Goal: Transaction & Acquisition: Subscribe to service/newsletter

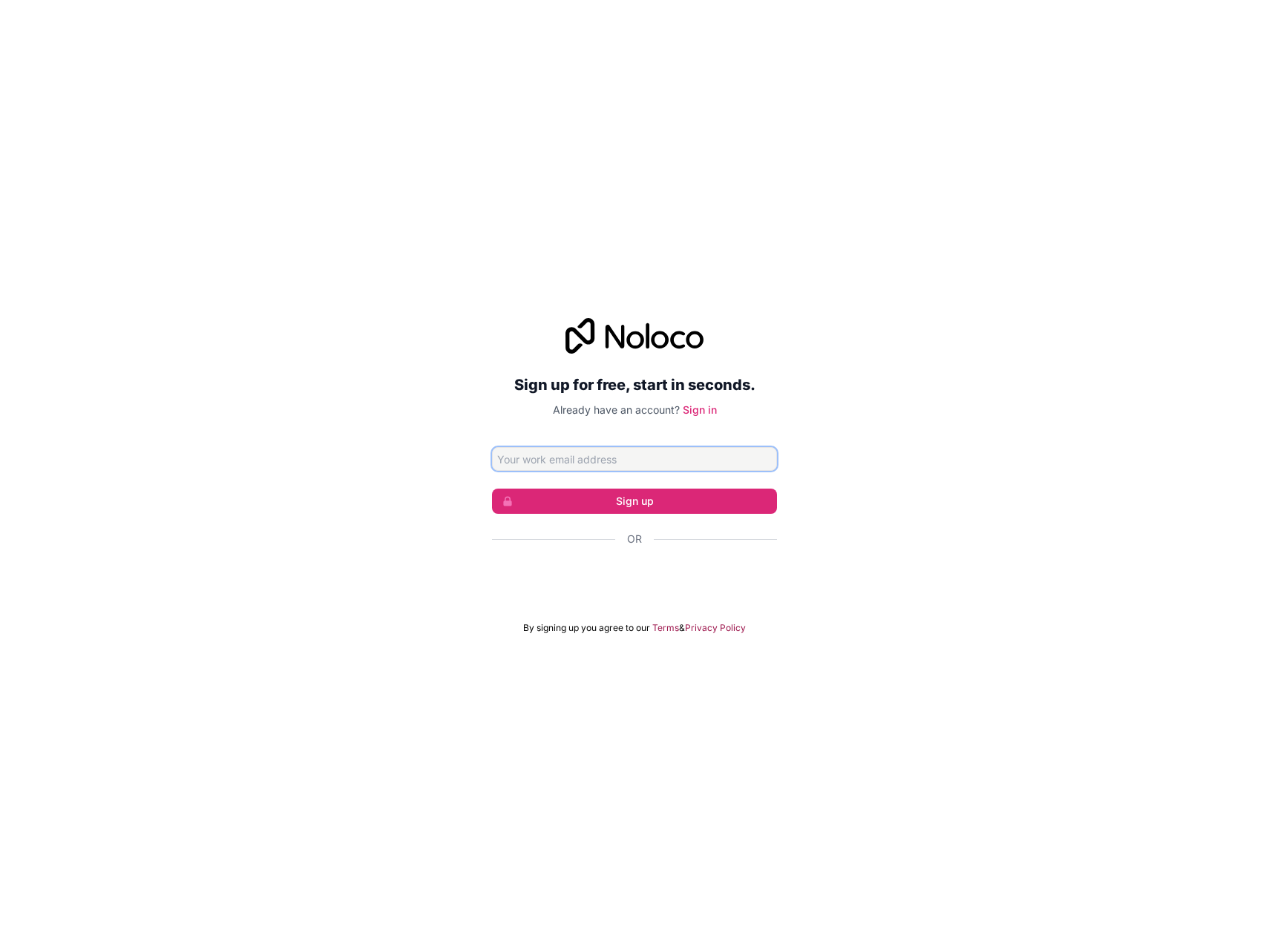
paste input "[EMAIL_ADDRESS][DOMAIN_NAME]"
type input "[EMAIL_ADDRESS][DOMAIN_NAME]"
click at [647, 499] on button "Sign up" at bounding box center [634, 501] width 285 height 25
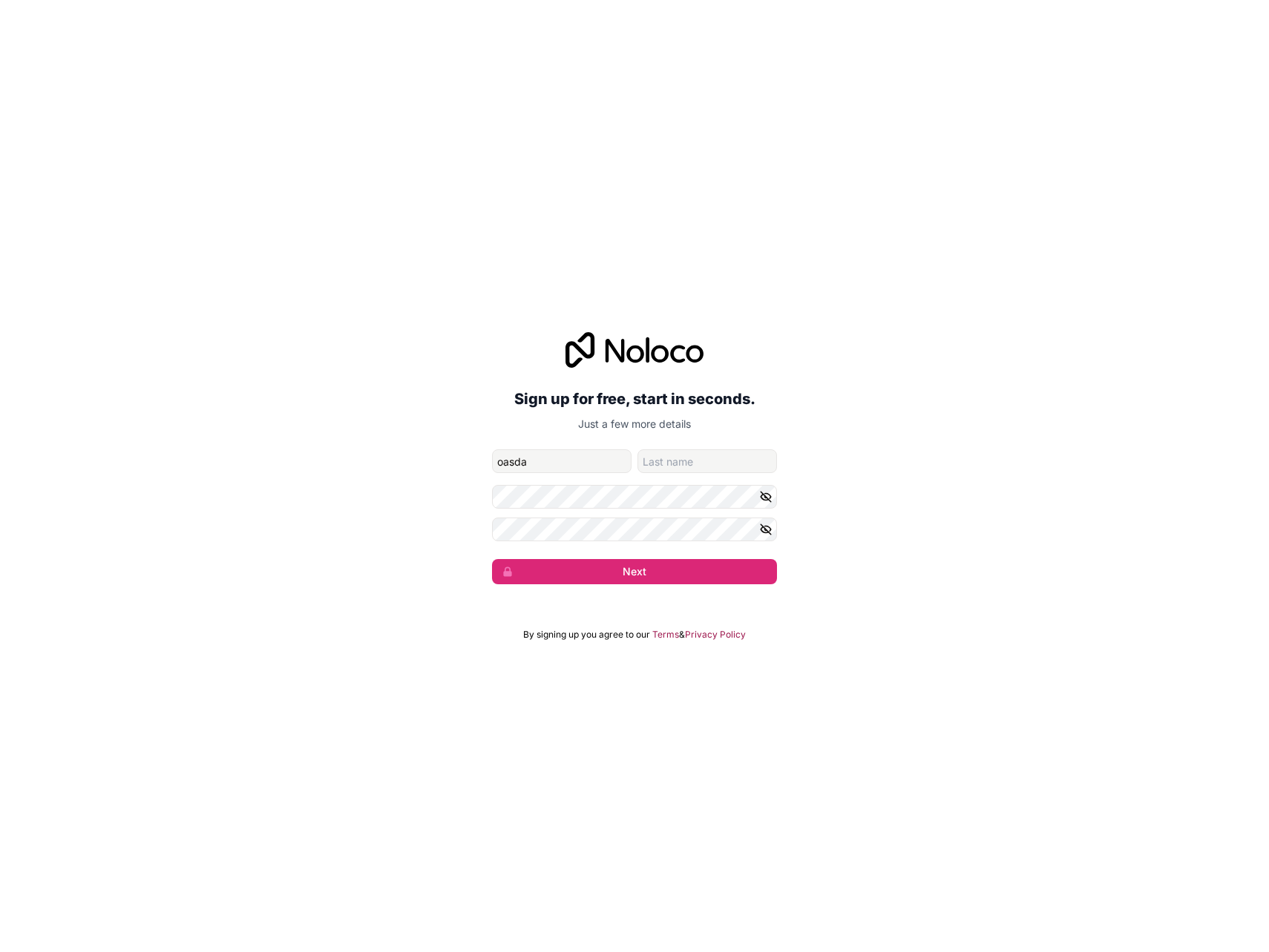
type input "oasda"
type input "sadfs"
click at [634, 594] on div "Sign up for free, start in seconds. Just a few more details [EMAIL_ADDRESS][DOM…" at bounding box center [634, 458] width 1269 height 294
click at [657, 573] on button "Next" at bounding box center [634, 571] width 285 height 25
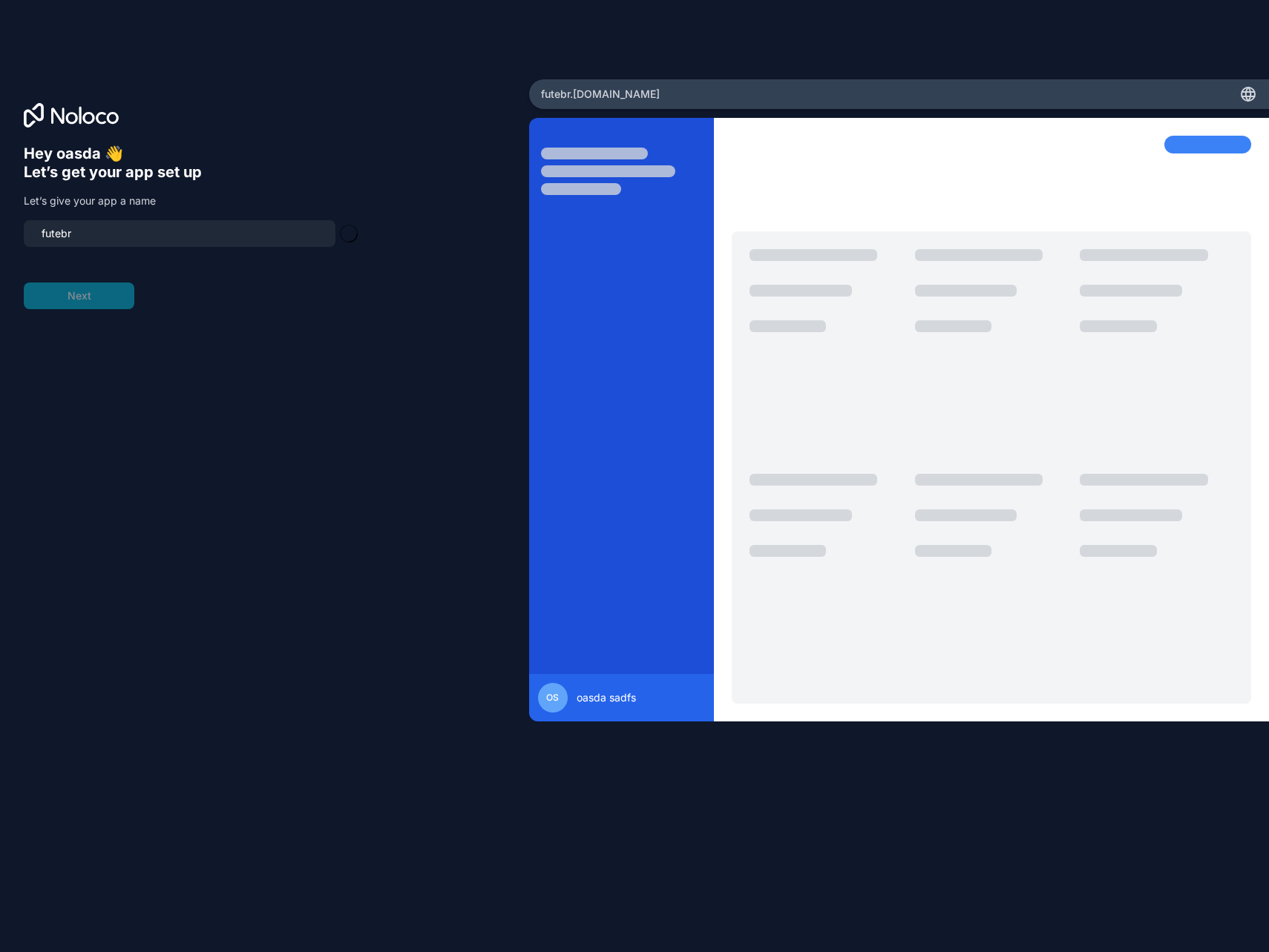
type input "futebr-portal"
click at [101, 295] on button "Next" at bounding box center [78, 296] width 110 height 27
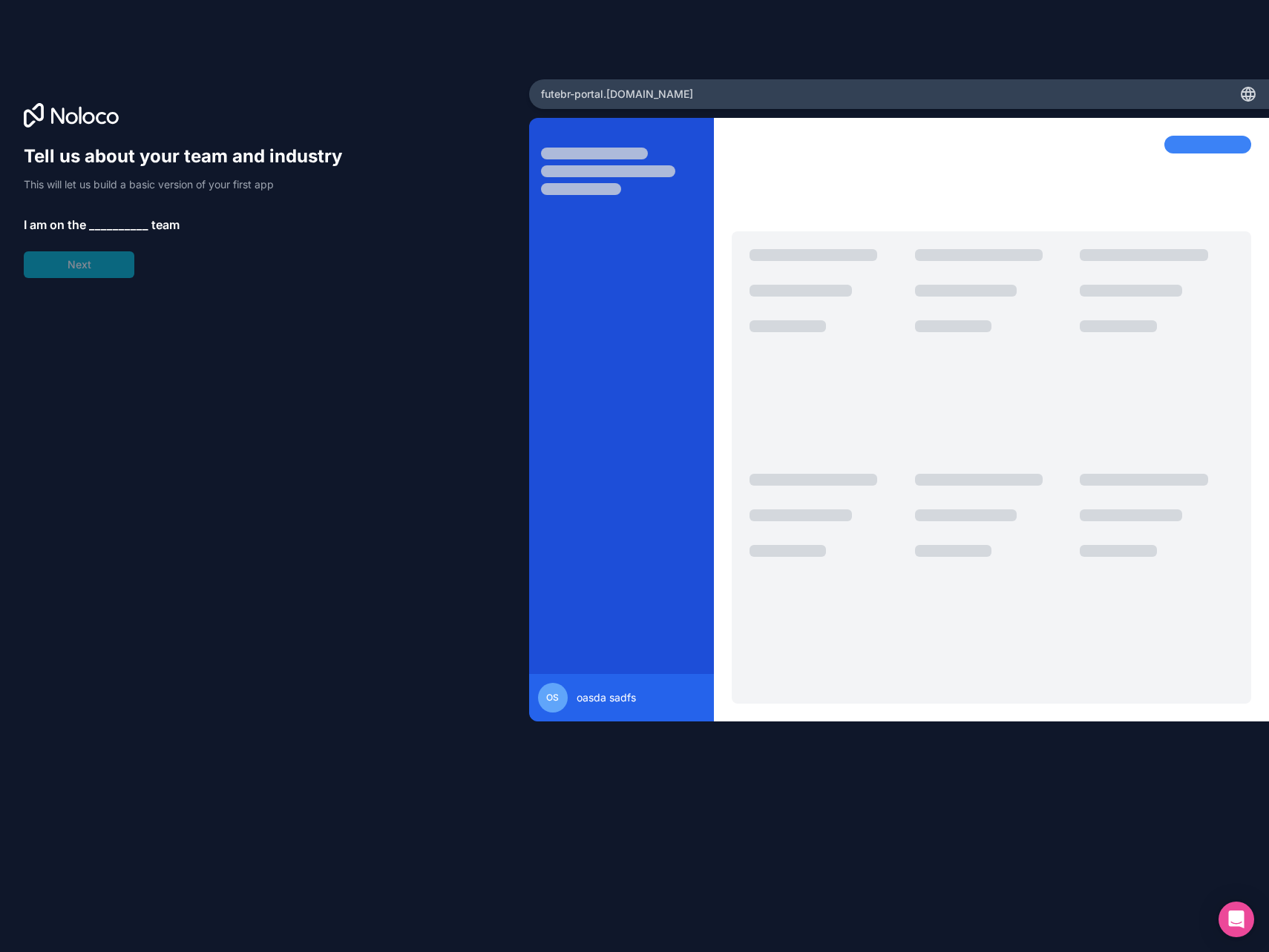
click at [108, 224] on span "__________" at bounding box center [119, 225] width 59 height 18
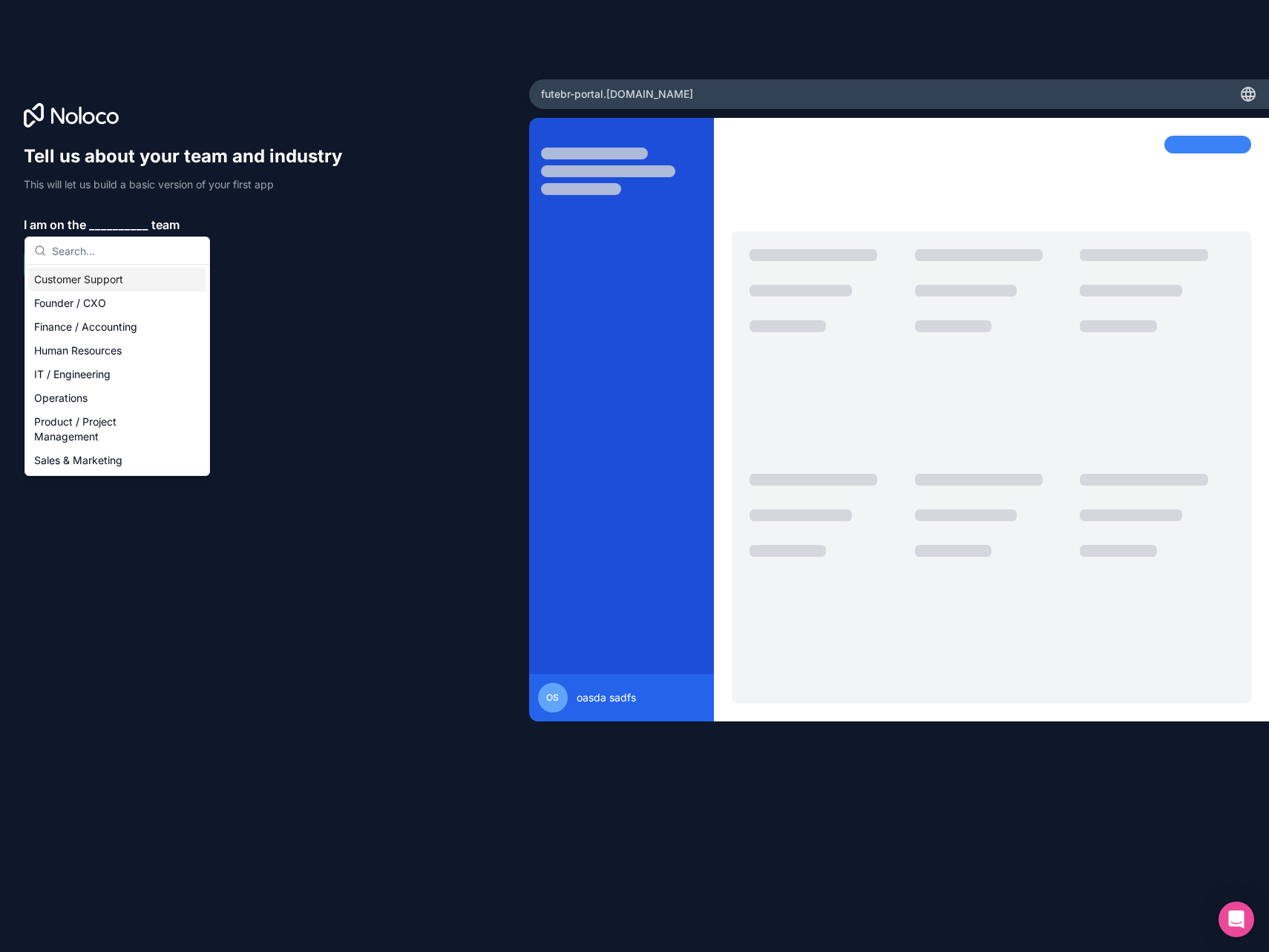
click at [112, 283] on div "Customer Support" at bounding box center [117, 279] width 178 height 23
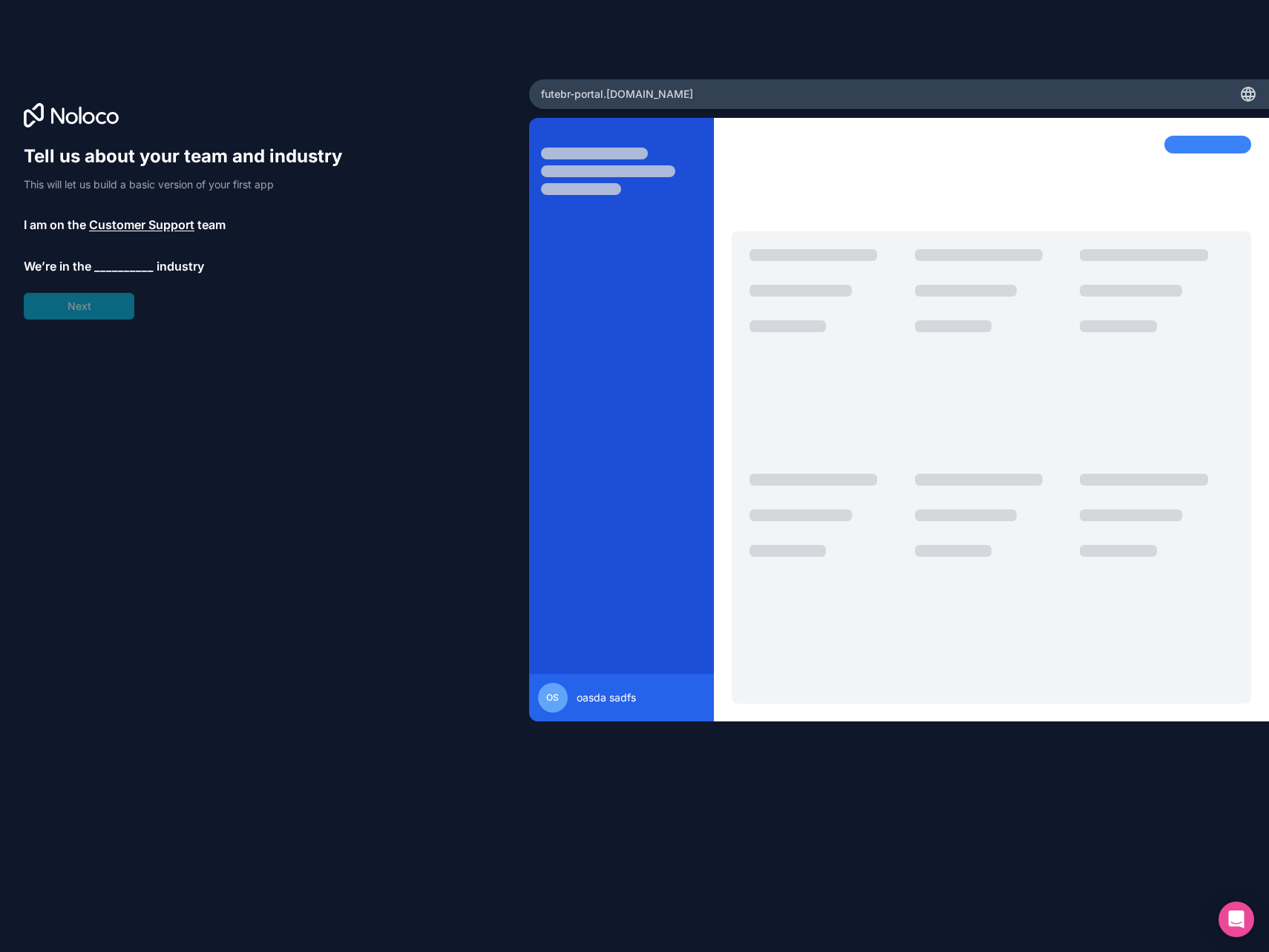
click at [128, 264] on span "__________" at bounding box center [124, 266] width 59 height 18
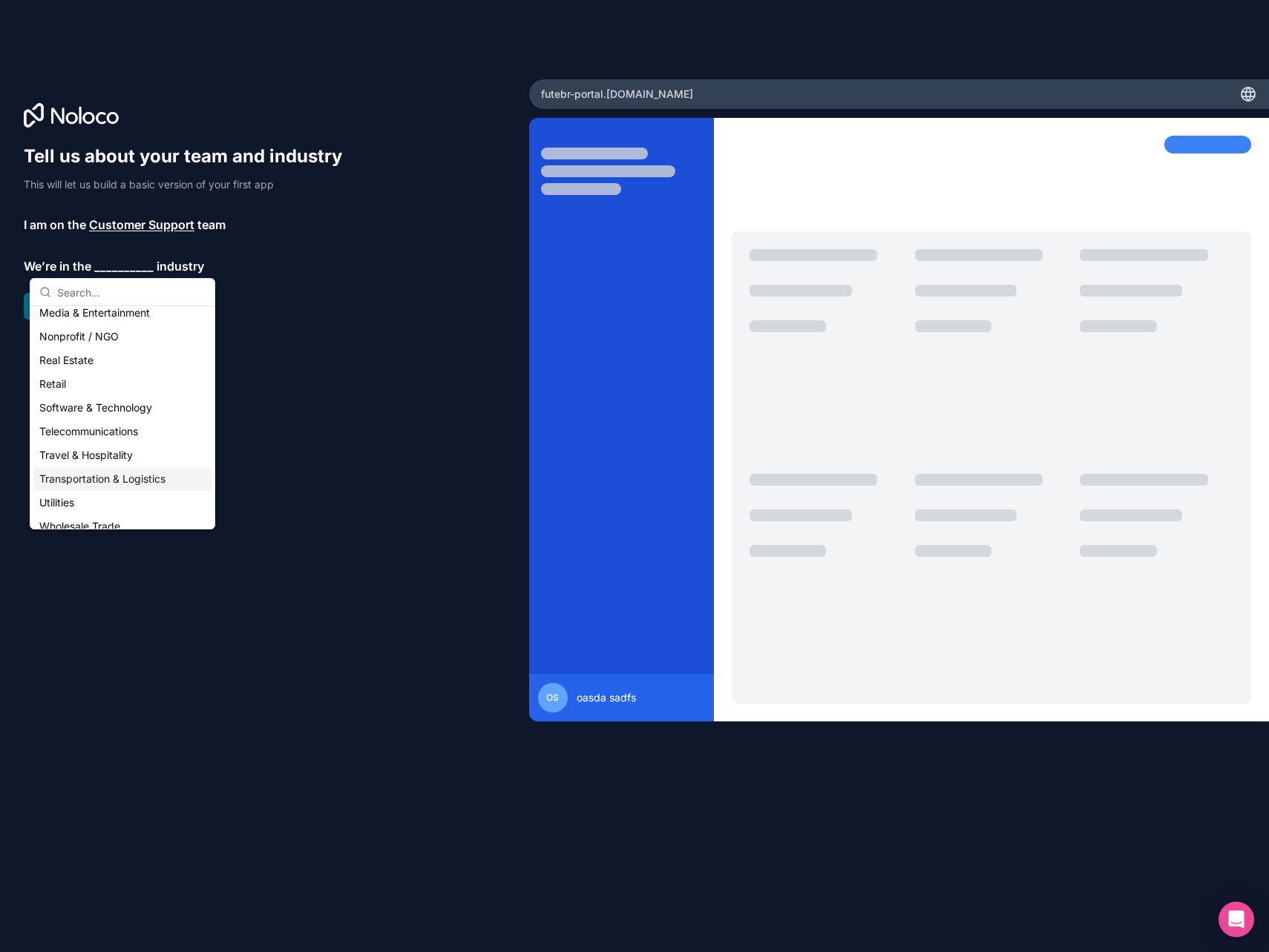
scroll to position [305, 0]
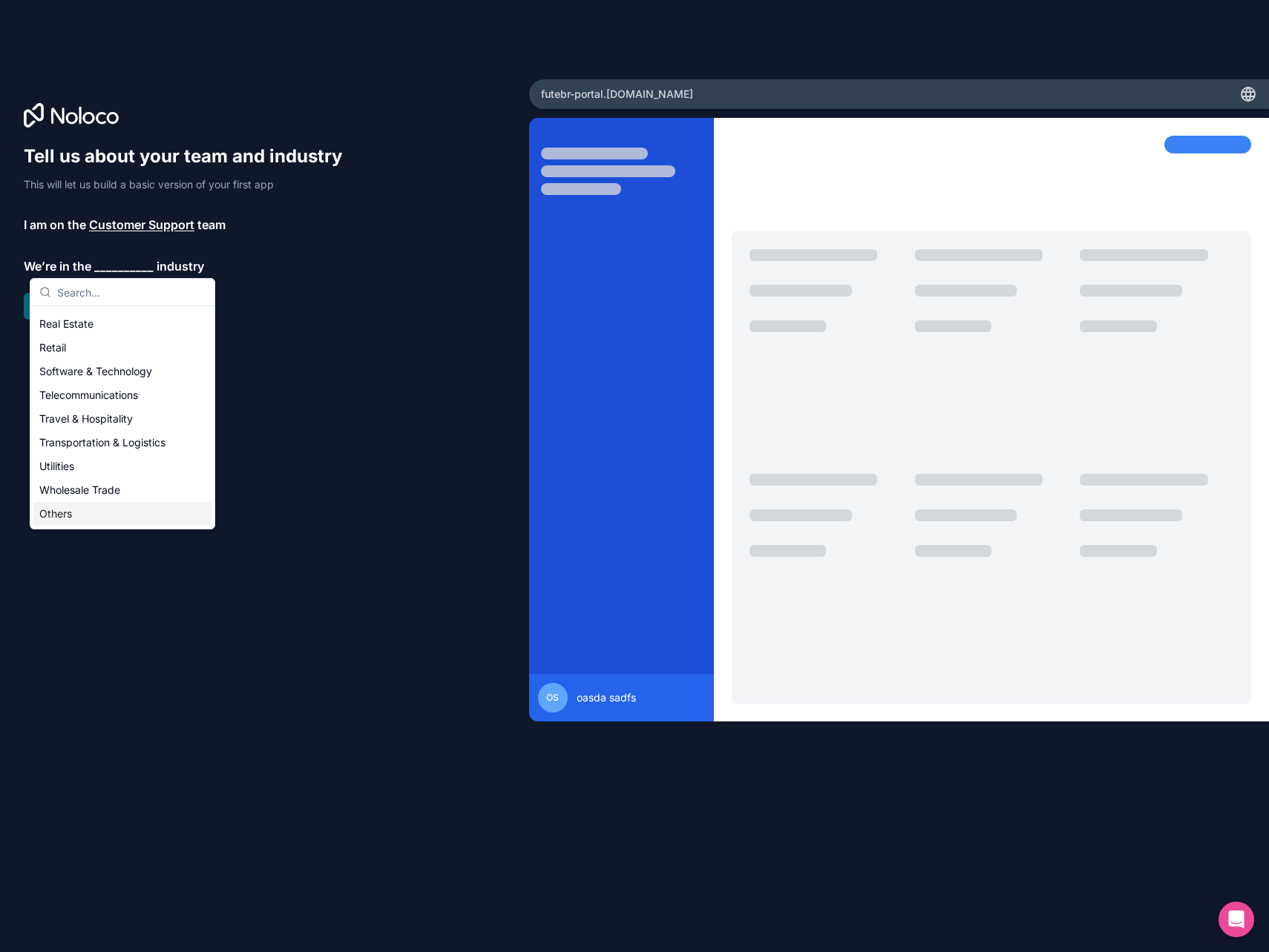
click at [59, 515] on div "Others" at bounding box center [121, 513] width 178 height 23
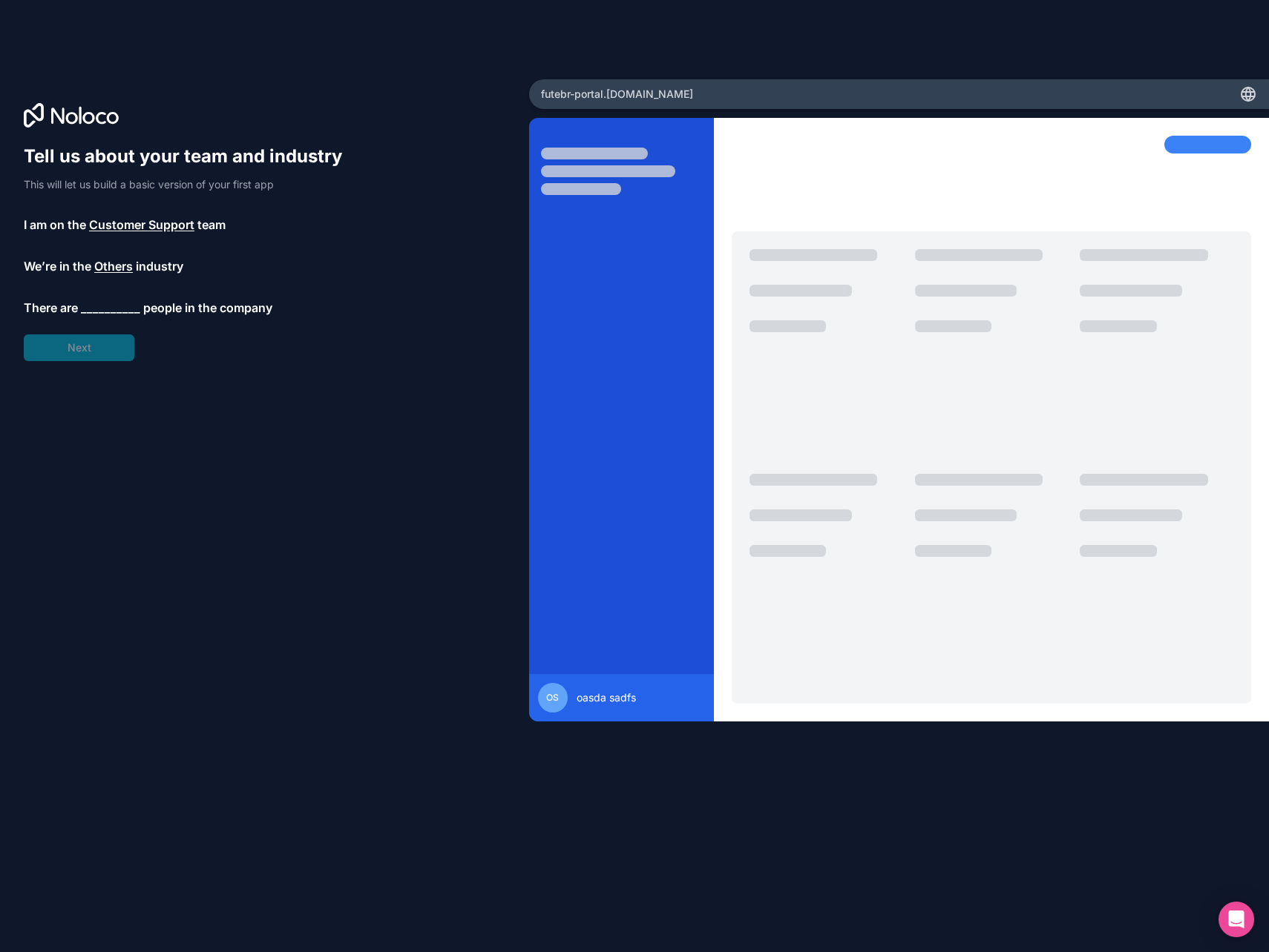
click at [118, 306] on span "__________" at bounding box center [110, 308] width 59 height 18
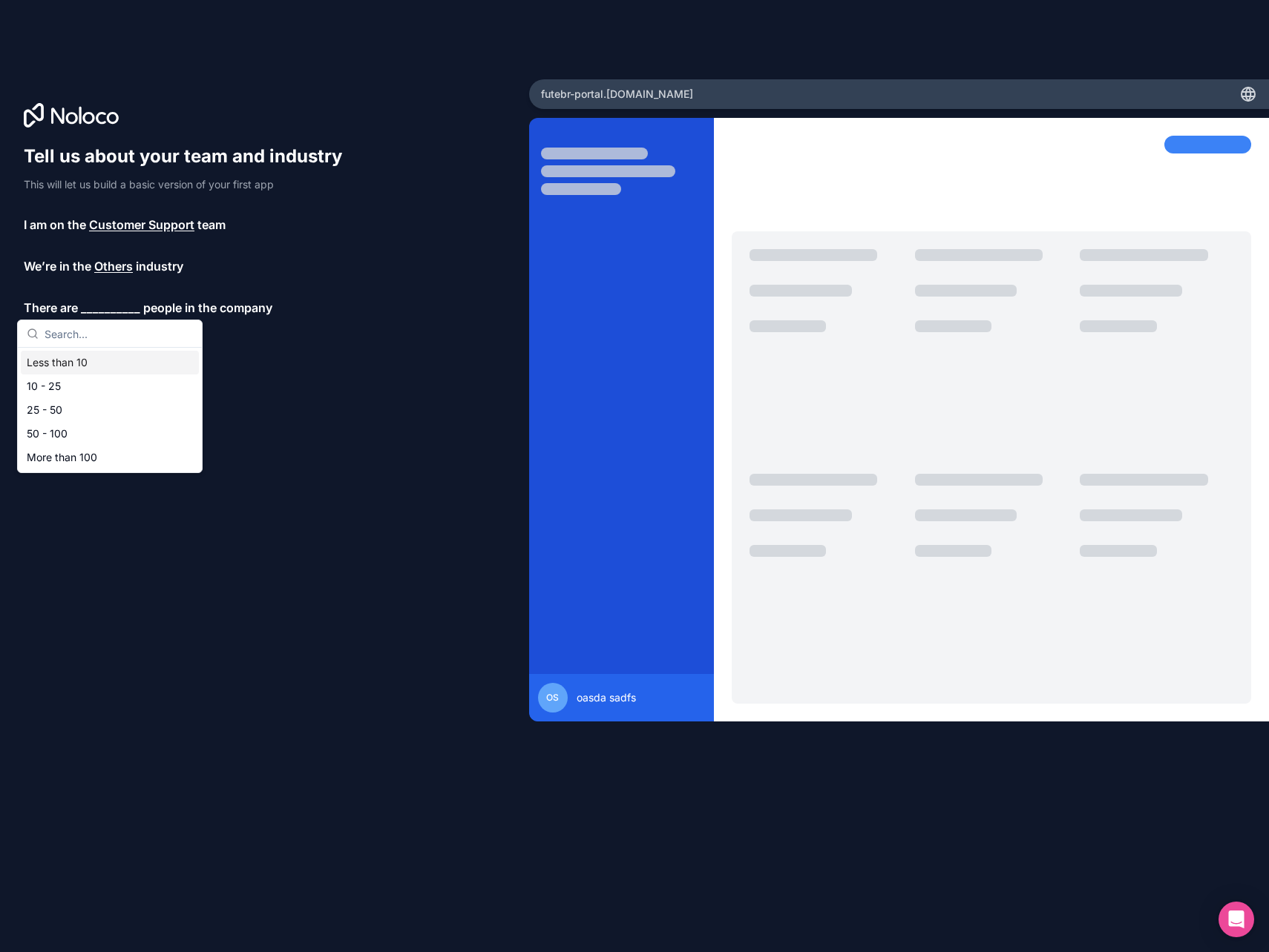
click at [88, 365] on div "Less than 10" at bounding box center [109, 362] width 178 height 23
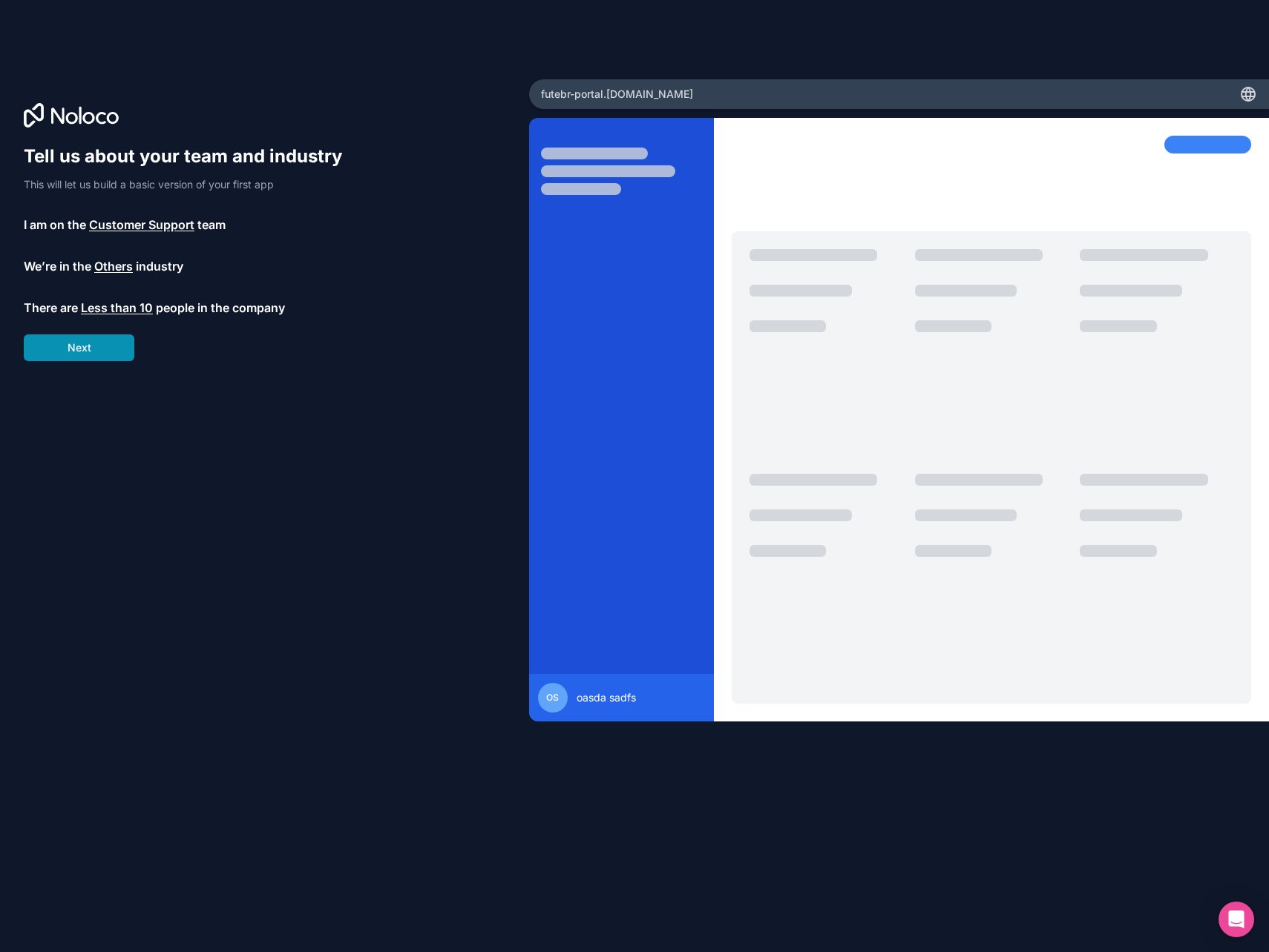
click at [95, 354] on button "Next" at bounding box center [78, 348] width 110 height 27
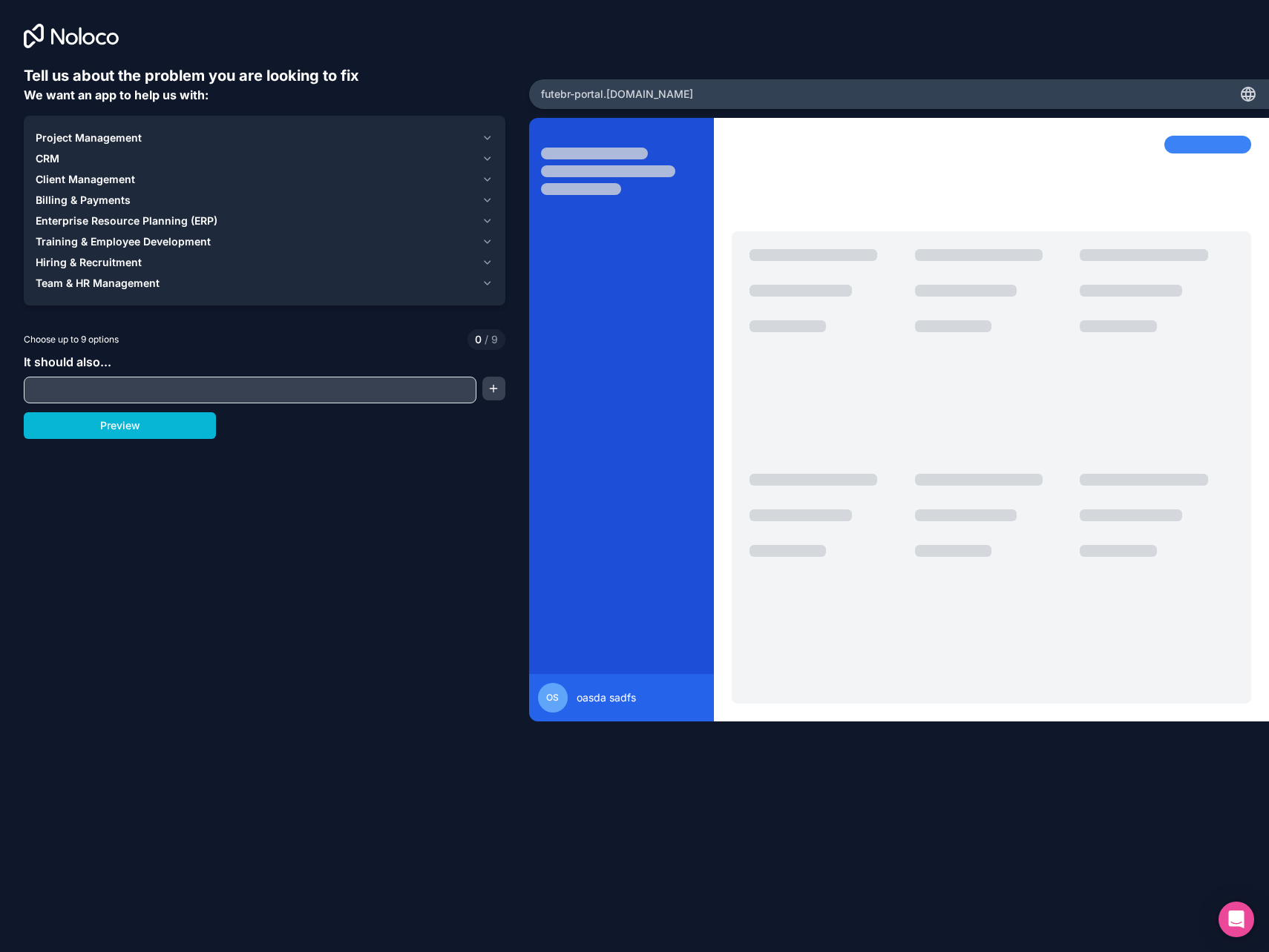
click at [95, 399] on input "text" at bounding box center [250, 390] width 445 height 21
click at [93, 430] on button "Preview" at bounding box center [120, 426] width 193 height 27
click at [69, 157] on div "CRM" at bounding box center [255, 158] width 440 height 15
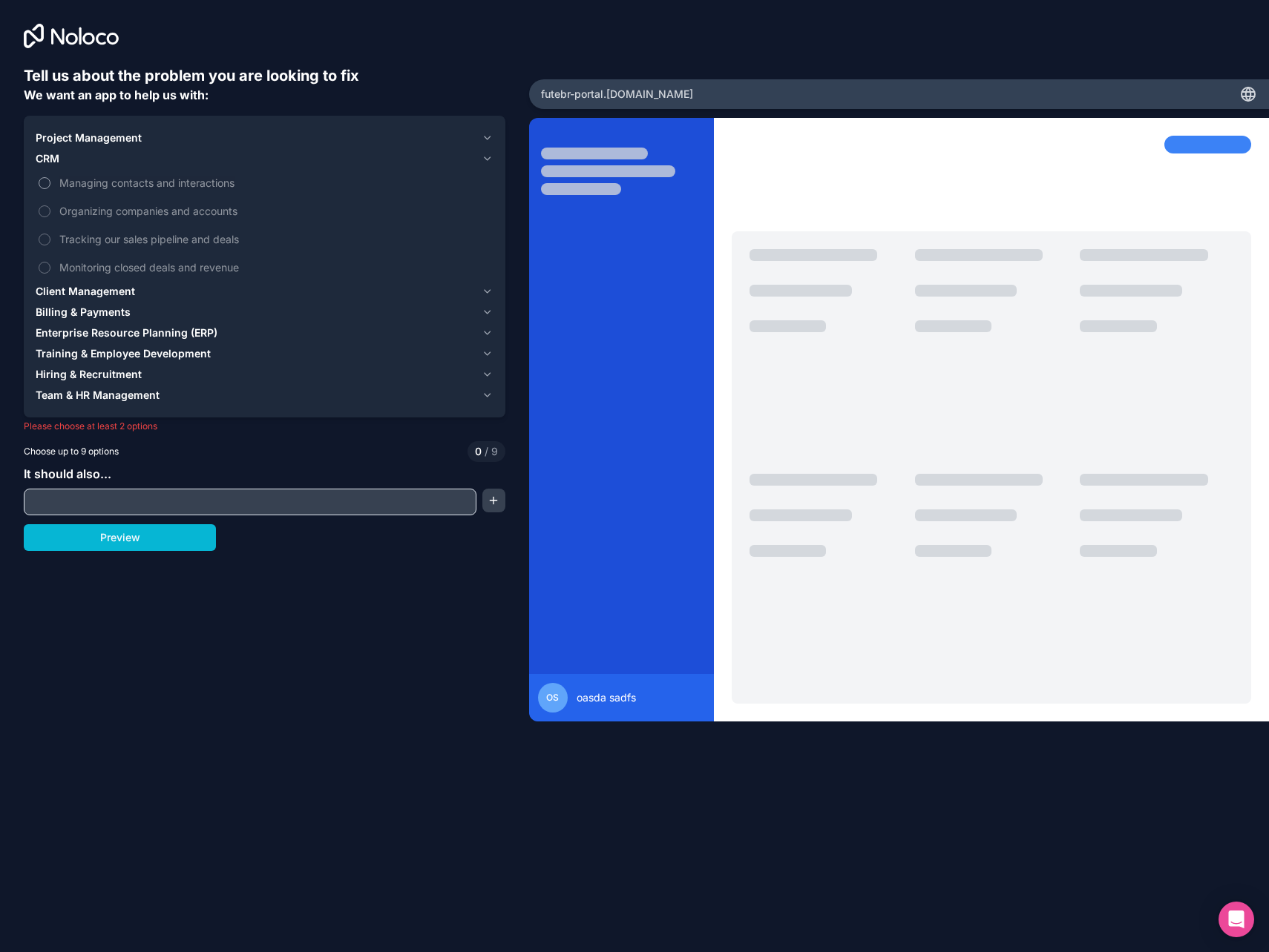
click at [65, 181] on span "Managing contacts and interactions" at bounding box center [274, 183] width 431 height 16
click at [50, 181] on button "Managing contacts and interactions" at bounding box center [44, 183] width 12 height 12
click at [65, 212] on span "Organizing companies and accounts" at bounding box center [274, 211] width 431 height 16
click at [50, 212] on button "Organizing companies and accounts" at bounding box center [44, 212] width 12 height 12
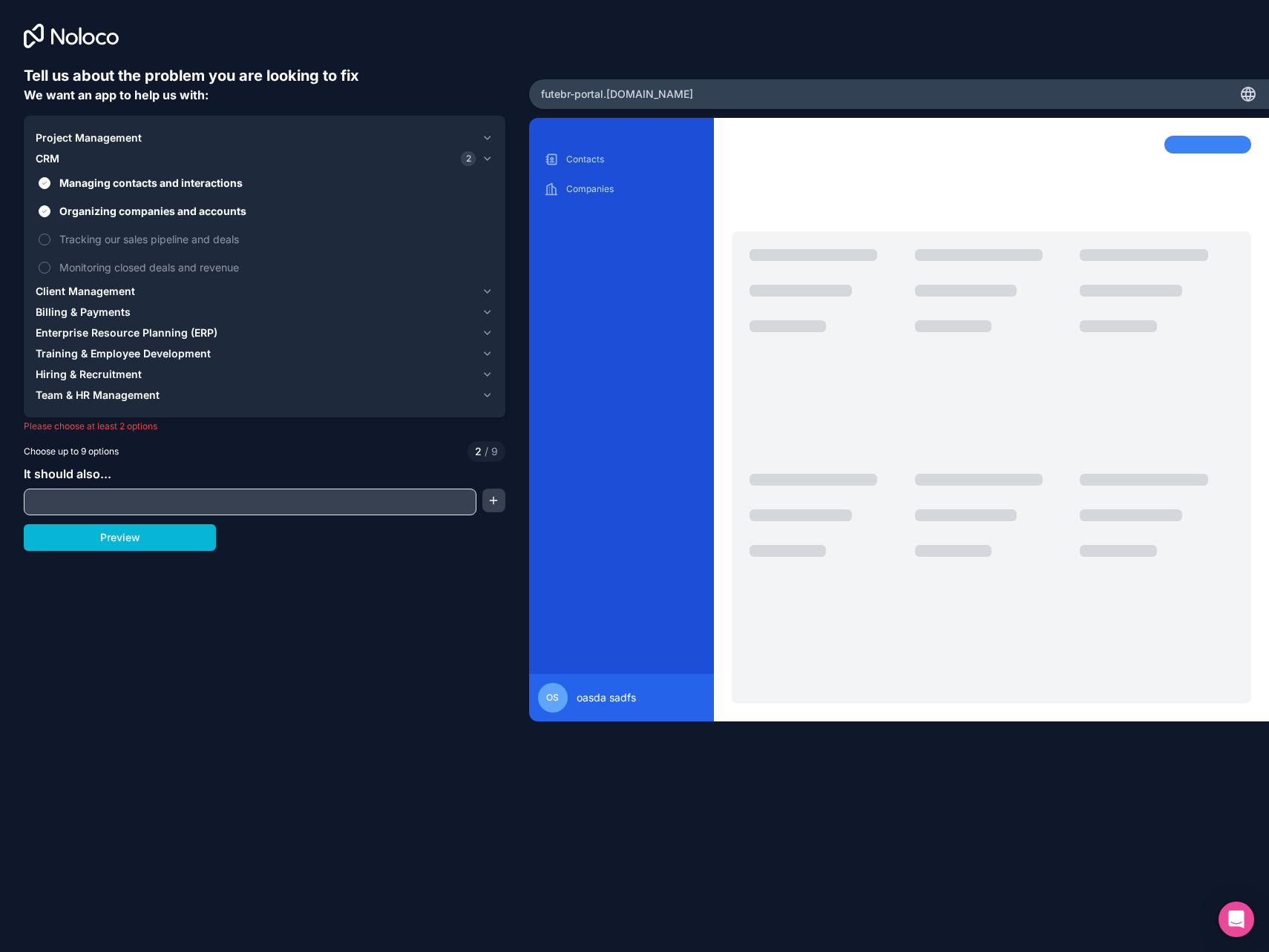
drag, startPoint x: 89, startPoint y: 520, endPoint x: 82, endPoint y: 532, distance: 13.9
click at [89, 521] on div "Tell us about the problem you are looking to fix We want an app to help us with…" at bounding box center [264, 417] width 481 height 705
click at [82, 534] on button "Preview" at bounding box center [120, 538] width 193 height 27
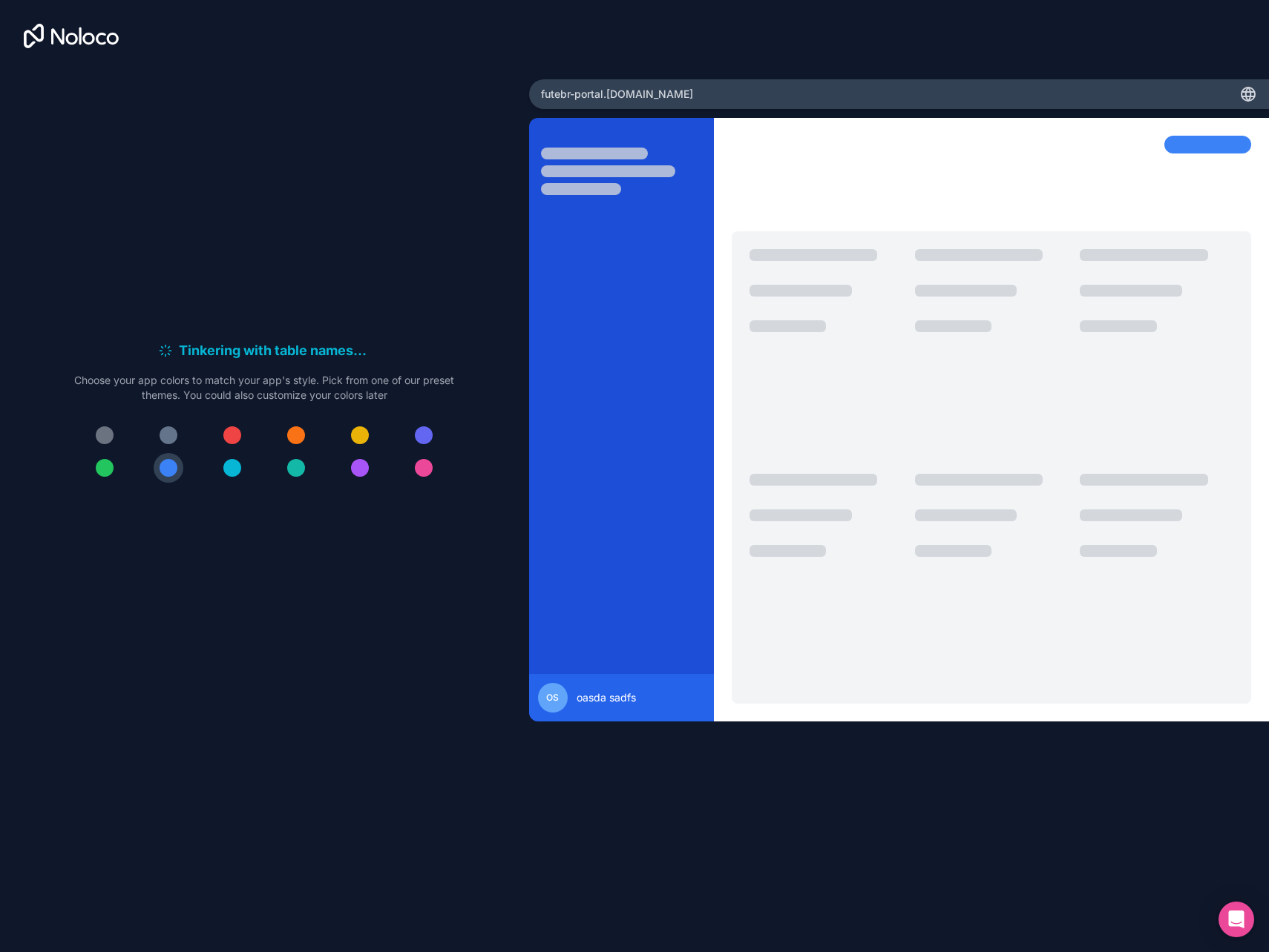
click at [356, 464] on div at bounding box center [360, 467] width 18 height 18
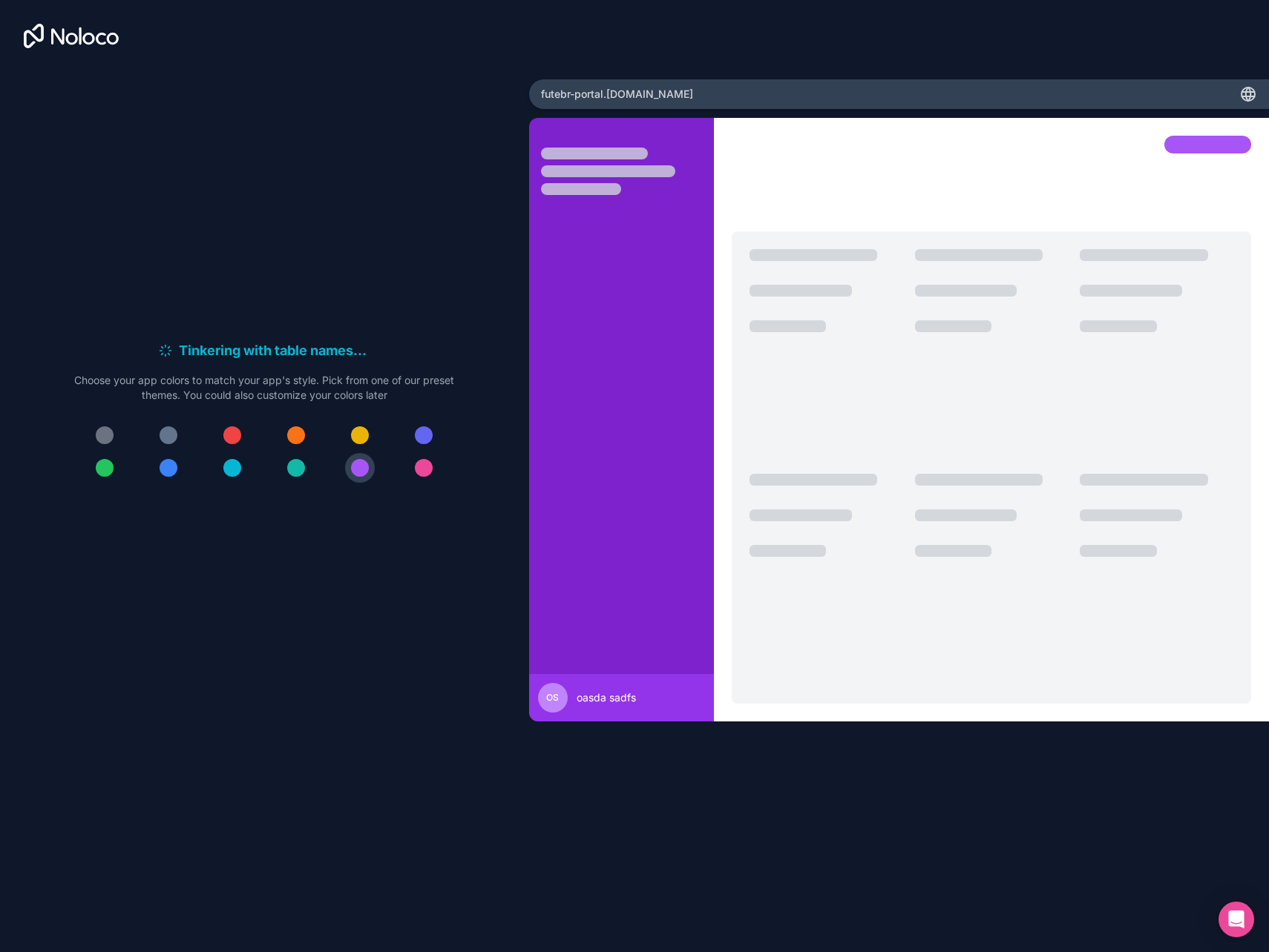
click at [363, 434] on div at bounding box center [360, 435] width 18 height 18
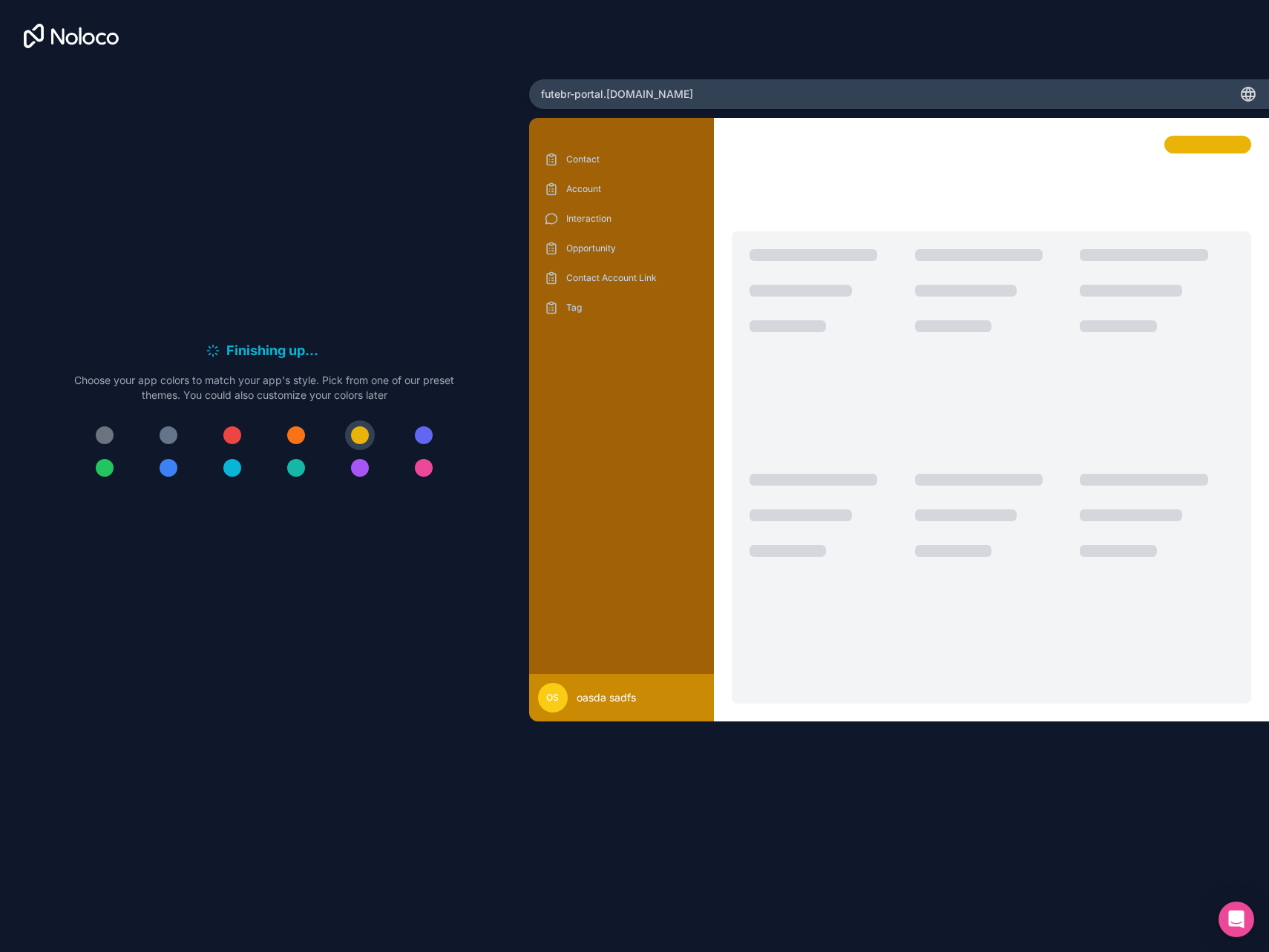
click at [1245, 96] on icon at bounding box center [1248, 96] width 13 height 0
click at [1135, 103] on div "futebr-portal .[DOMAIN_NAME]" at bounding box center [899, 95] width 741 height 29
click at [568, 88] on span "futebr-portal .[DOMAIN_NAME]" at bounding box center [616, 94] width 152 height 15
click at [573, 88] on span "futebr-portal .[DOMAIN_NAME]" at bounding box center [616, 94] width 152 height 15
drag, startPoint x: 573, startPoint y: 88, endPoint x: 662, endPoint y: 96, distance: 89.4
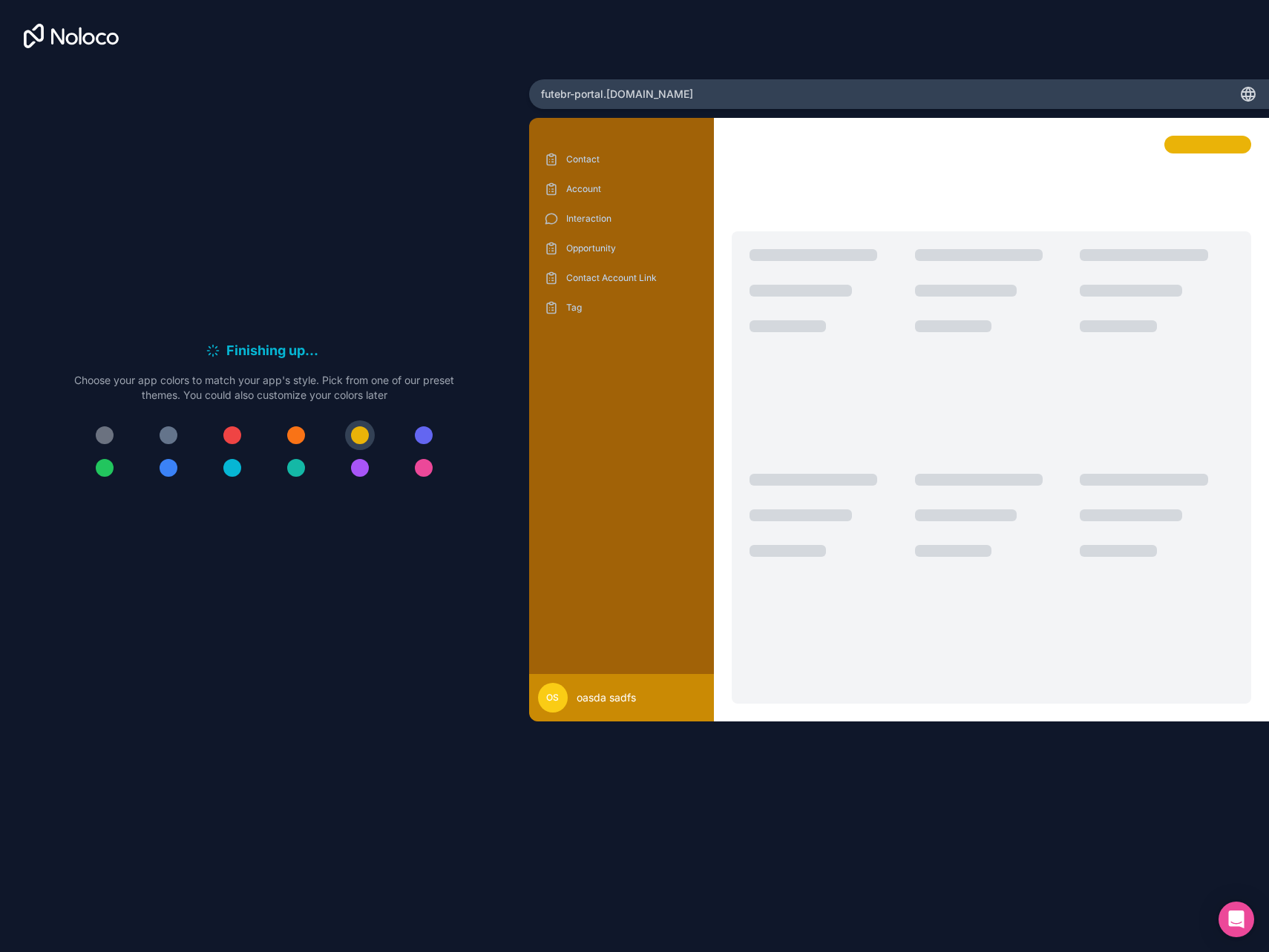
click at [664, 96] on div "futebr-portal .[DOMAIN_NAME]" at bounding box center [899, 95] width 741 height 29
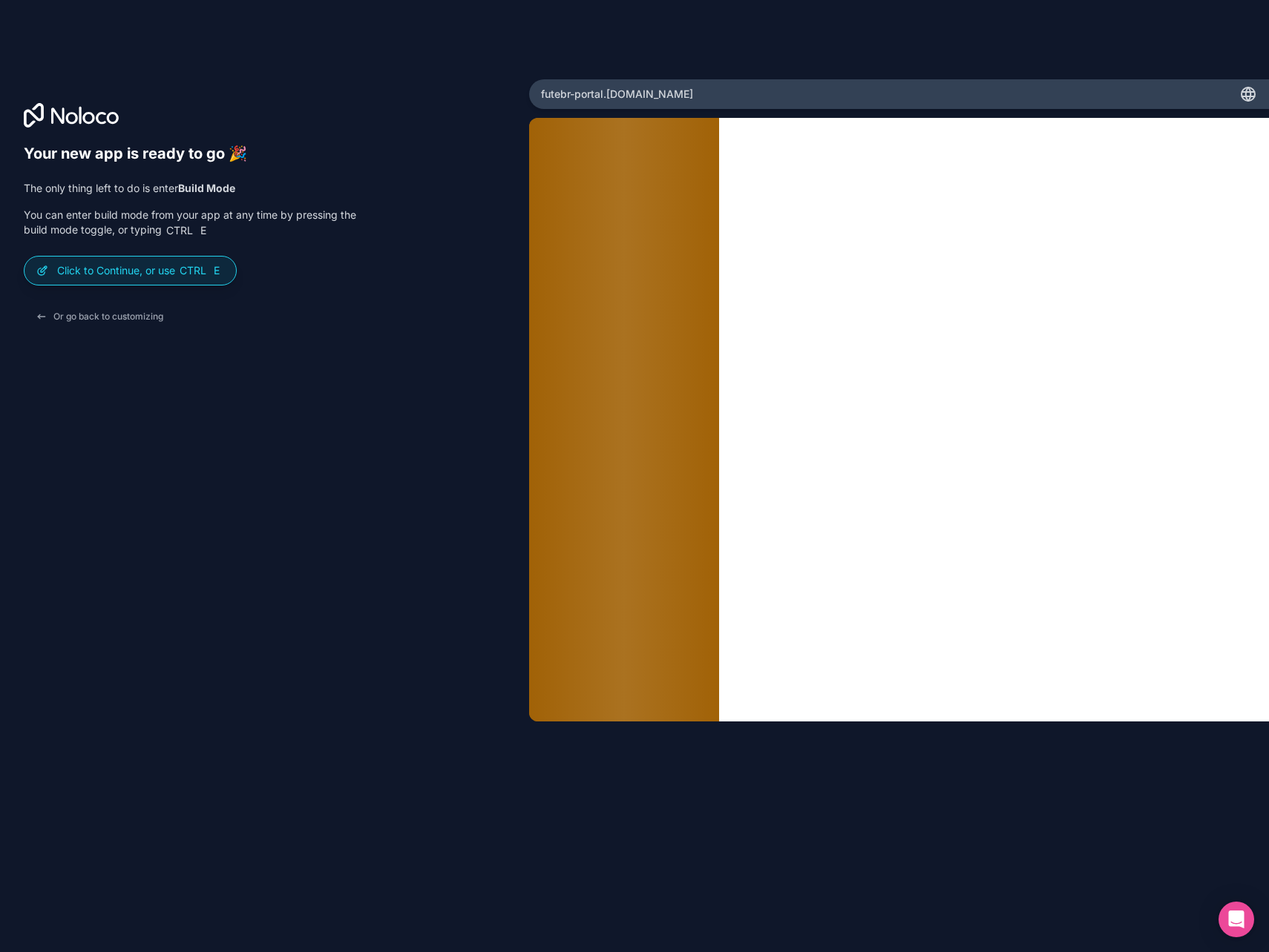
drag, startPoint x: 654, startPoint y: 95, endPoint x: 494, endPoint y: 95, distance: 160.0
click at [345, 236] on p "You can enter build mode from your app at any time by pressing the build mode t…" at bounding box center [189, 222] width 332 height 30
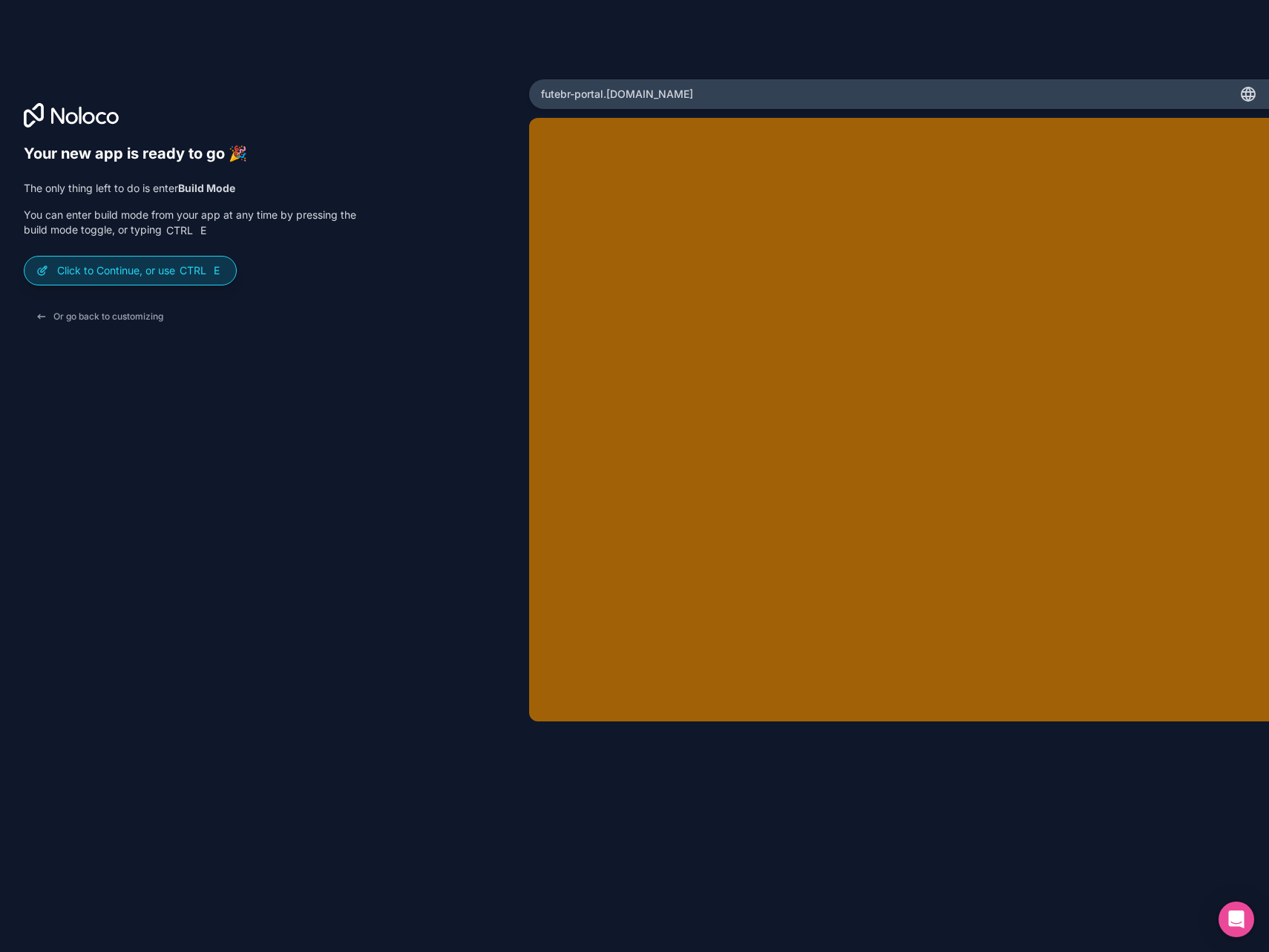
click at [177, 271] on p "Click to Continue, or use Ctrl E" at bounding box center [141, 271] width 167 height 15
